Goal: Task Accomplishment & Management: Manage account settings

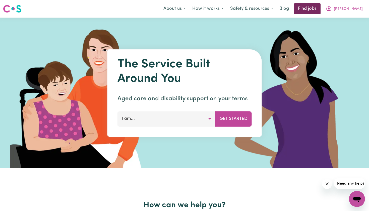
click at [319, 7] on link "Find jobs" at bounding box center [307, 8] width 27 height 11
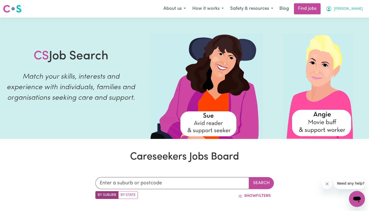
click at [355, 10] on span "[PERSON_NAME]" at bounding box center [348, 9] width 29 height 6
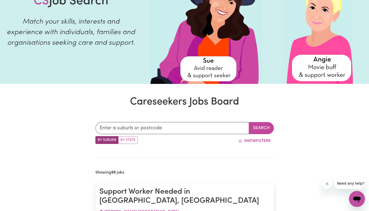
scroll to position [56, 0]
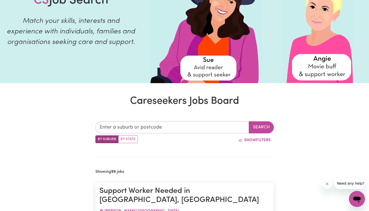
click at [142, 129] on input "text" at bounding box center [172, 127] width 154 height 12
type input "[PERSON_NAME]"
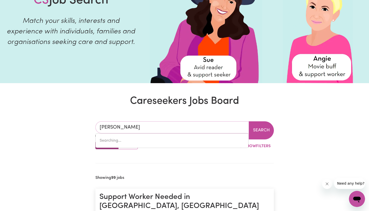
type input "beraJONDO, [GEOGRAPHIC_DATA], 4674"
type input "beral"
type input "berala"
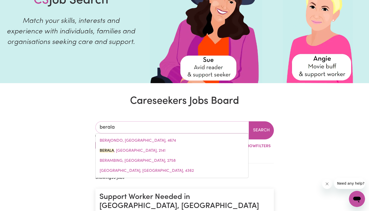
type input "berala, [GEOGRAPHIC_DATA], 2141"
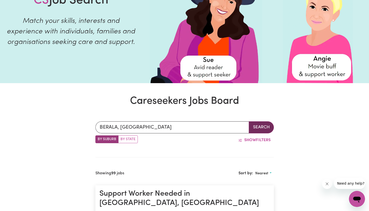
click at [260, 126] on button "Search" at bounding box center [261, 127] width 25 height 12
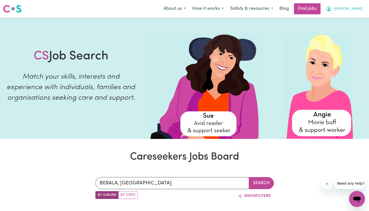
click at [352, 7] on span "[PERSON_NAME]" at bounding box center [348, 9] width 29 height 6
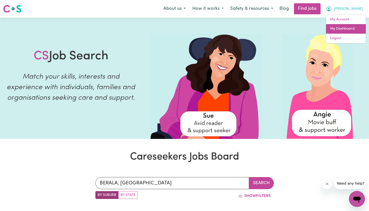
click at [345, 28] on link "My Dashboard" at bounding box center [346, 29] width 40 height 10
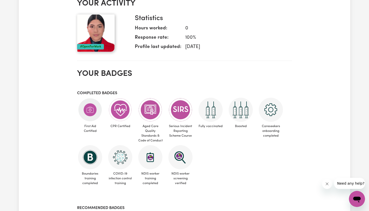
scroll to position [220, 0]
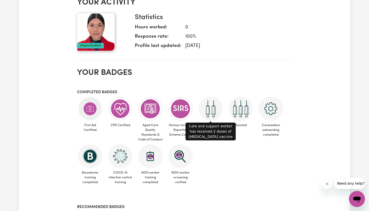
click at [204, 98] on img at bounding box center [211, 109] width 24 height 24
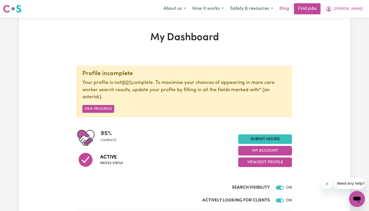
scroll to position [0, 0]
click at [332, 8] on icon "My Account" at bounding box center [329, 9] width 6 height 6
click at [349, 8] on span "[PERSON_NAME]" at bounding box center [348, 9] width 29 height 6
click at [358, 7] on span "[PERSON_NAME]" at bounding box center [348, 9] width 29 height 6
click at [227, 8] on button "How it works" at bounding box center [208, 9] width 38 height 11
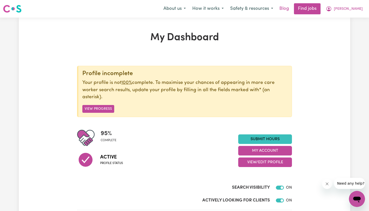
click at [292, 10] on link "Blog" at bounding box center [284, 8] width 16 height 11
click at [351, 10] on span "[PERSON_NAME]" at bounding box center [348, 9] width 29 height 6
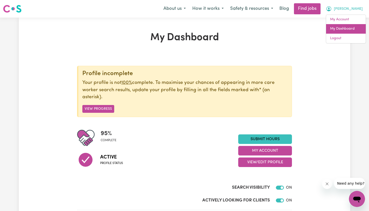
click at [343, 29] on link "My Dashboard" at bounding box center [346, 29] width 40 height 10
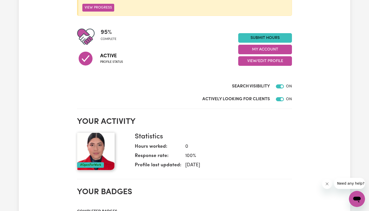
scroll to position [106, 0]
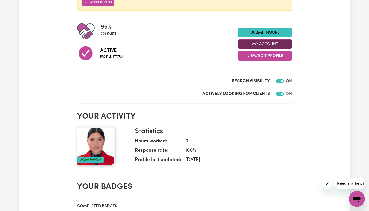
click at [262, 39] on button "My Account" at bounding box center [265, 44] width 54 height 10
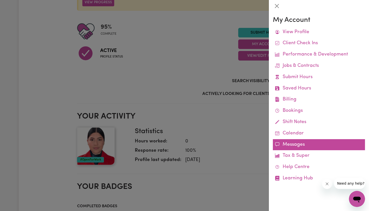
click at [286, 141] on link "Messages" at bounding box center [319, 144] width 92 height 11
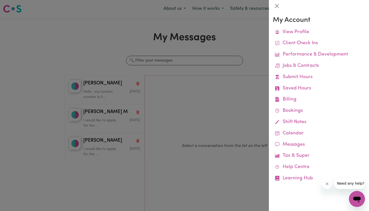
click at [195, 92] on div at bounding box center [184, 105] width 369 height 211
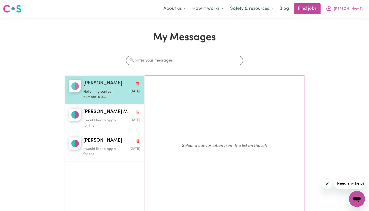
click at [107, 96] on p "Hello , my contact number is 0..." at bounding box center [102, 94] width 38 height 11
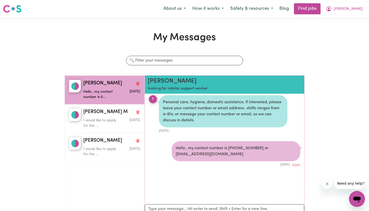
scroll to position [22, 0]
